Goal: Find specific page/section: Find specific page/section

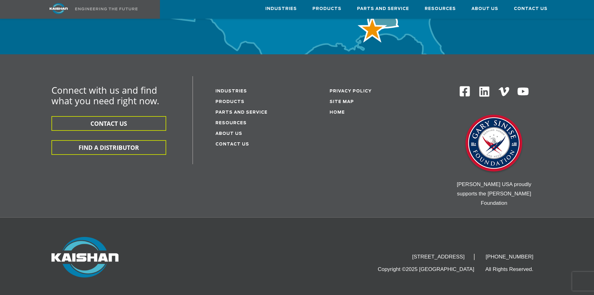
scroll to position [2055, 0]
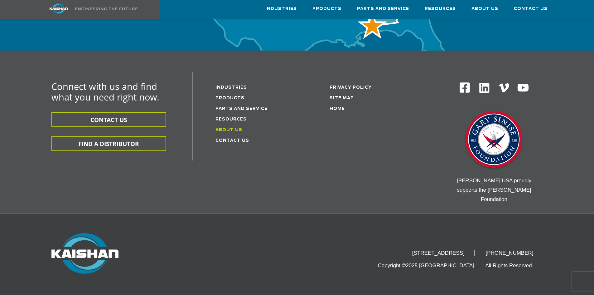
click at [230, 128] on link "About Us" at bounding box center [229, 130] width 27 height 4
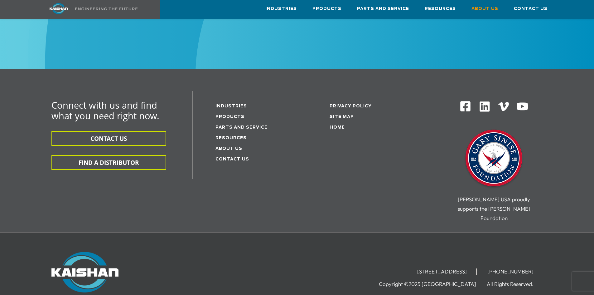
scroll to position [2255, 0]
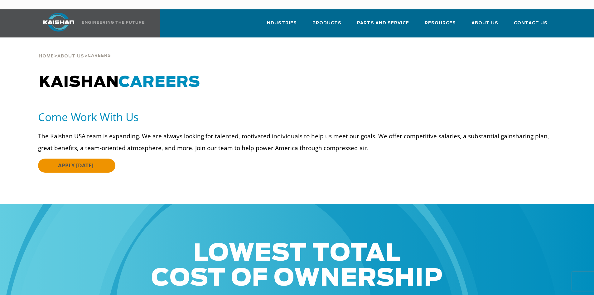
click at [71, 162] on span "APPLY TODAY" at bounding box center [76, 165] width 36 height 7
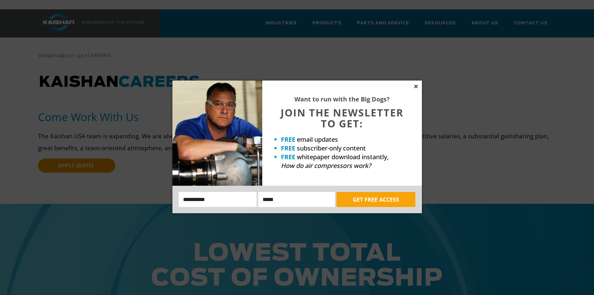
click at [416, 84] on icon at bounding box center [416, 87] width 6 height 6
